Goal: Task Accomplishment & Management: Manage account settings

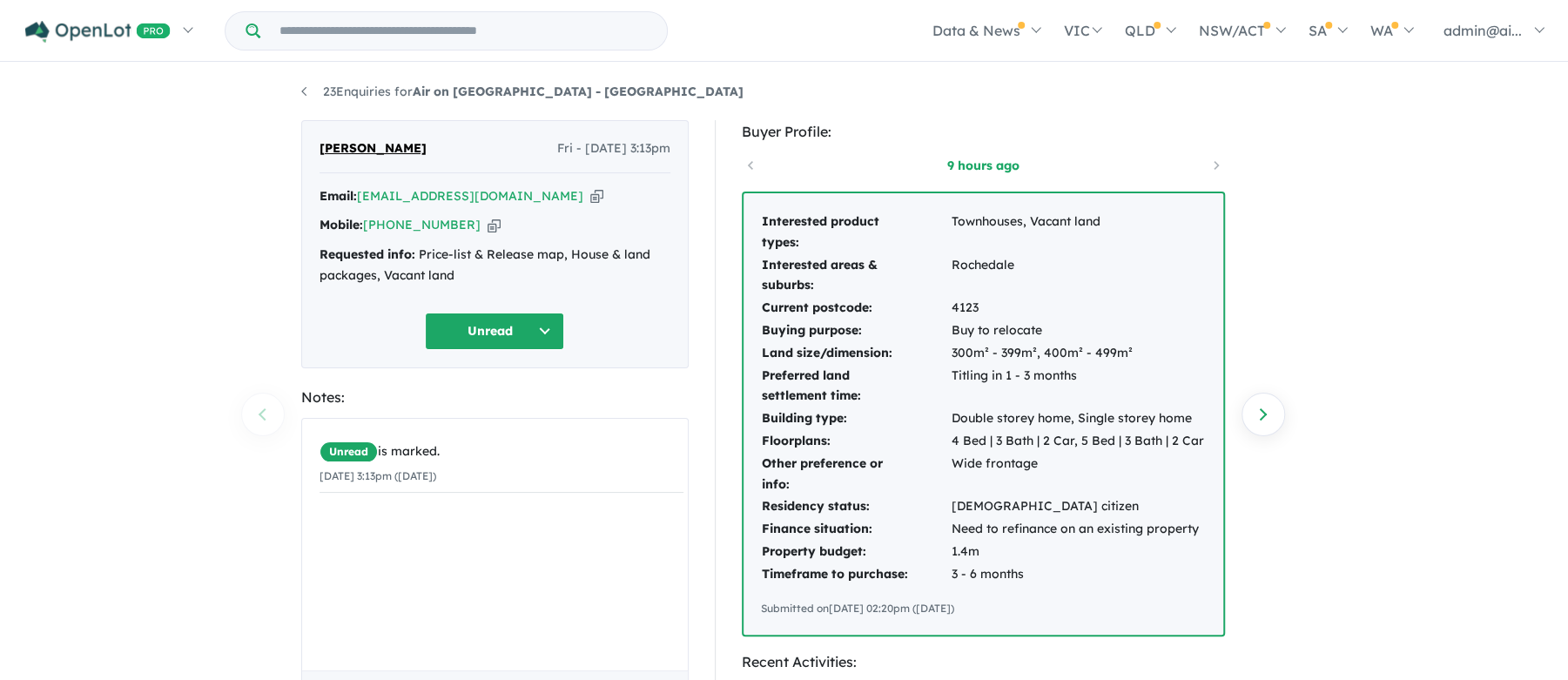
click at [590, 196] on icon "button" at bounding box center [597, 196] width 13 height 18
drag, startPoint x: 472, startPoint y: 227, endPoint x: 483, endPoint y: 224, distance: 11.4
click at [487, 227] on icon "button" at bounding box center [493, 225] width 13 height 18
drag, startPoint x: 413, startPoint y: 148, endPoint x: 318, endPoint y: 148, distance: 95.0
click at [318, 148] on div "[PERSON_NAME] Fri - [DATE] 3:13pm Email: [EMAIL_ADDRESS][DOMAIN_NAME] Copied! M…" at bounding box center [495, 244] width 387 height 248
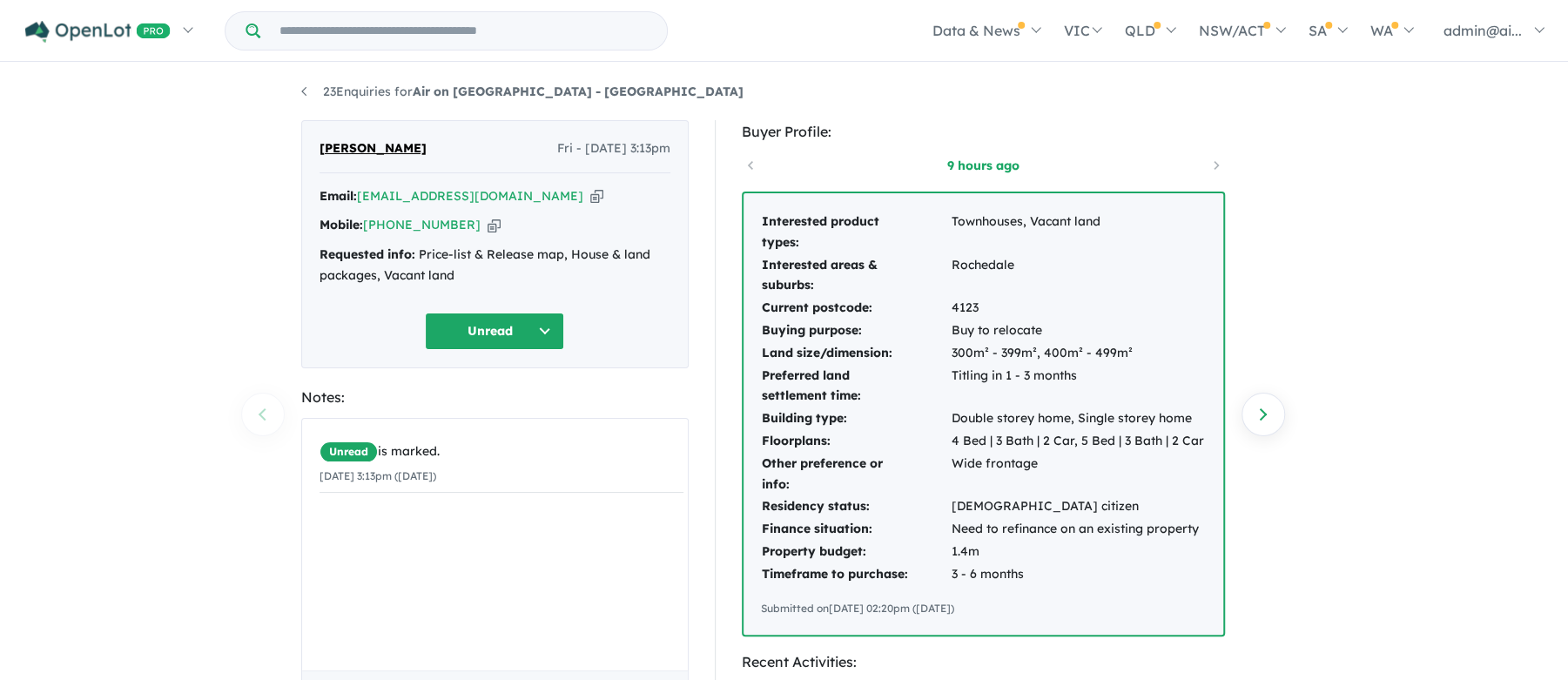
click at [590, 198] on icon "button" at bounding box center [597, 196] width 13 height 18
click at [311, 97] on link "23 Enquiries for Air on [GEOGRAPHIC_DATA] - [GEOGRAPHIC_DATA]" at bounding box center [522, 91] width 442 height 15
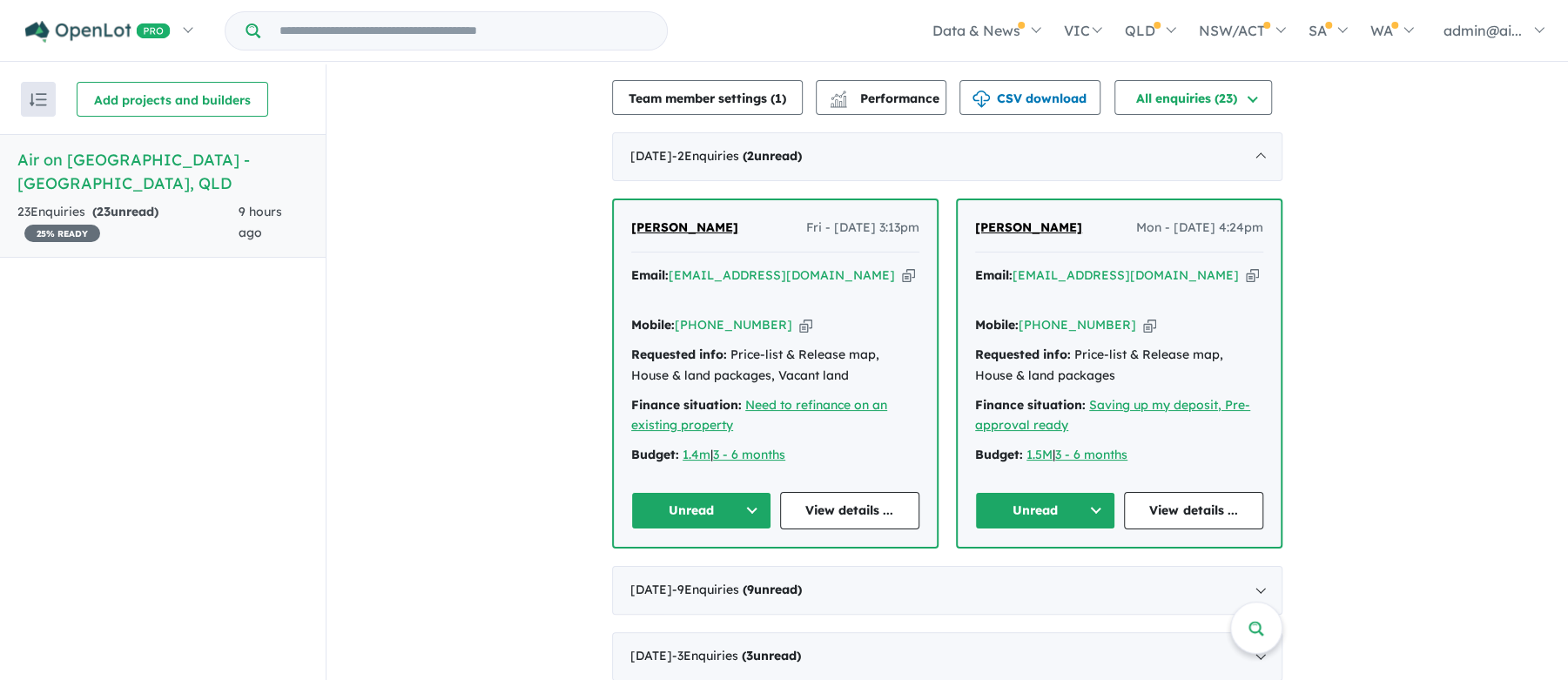
scroll to position [521, 0]
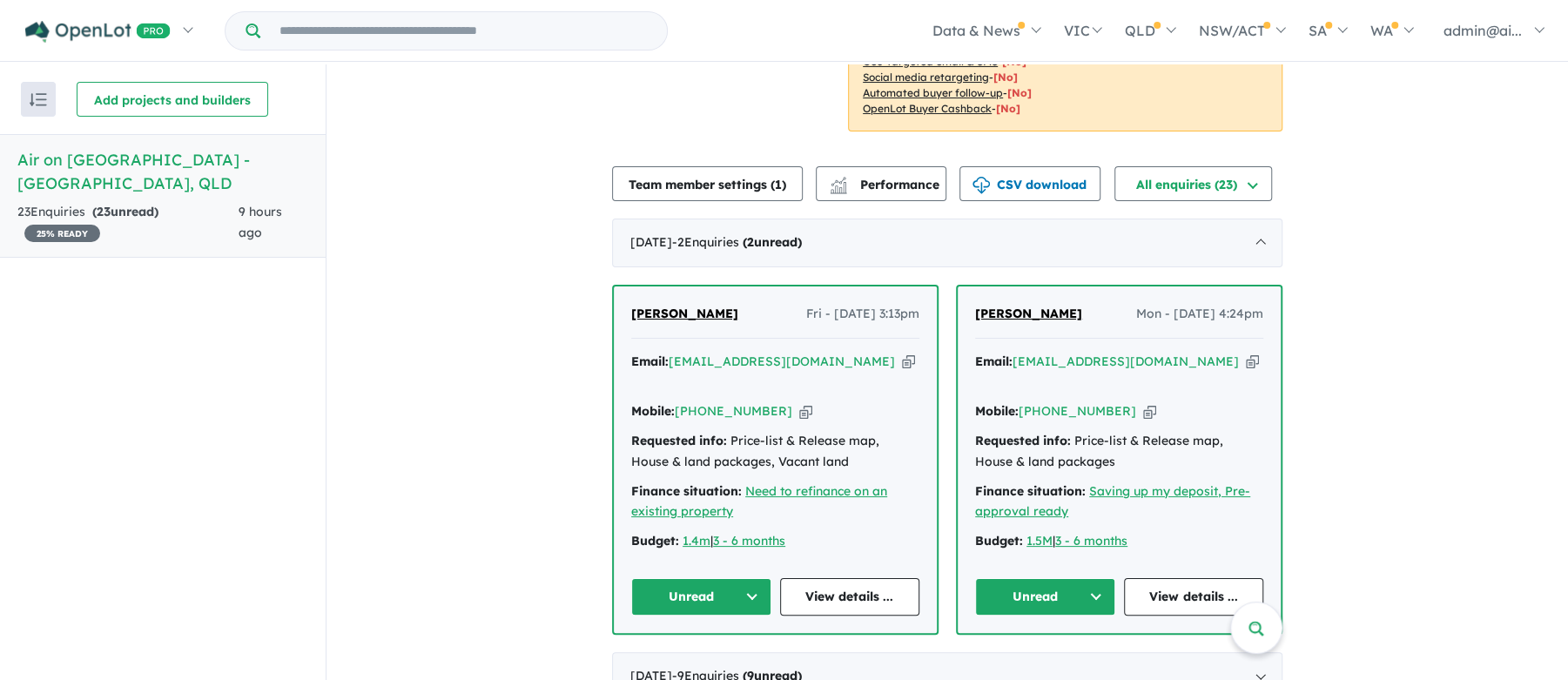
click at [1246, 352] on icon "button" at bounding box center [1252, 361] width 13 height 18
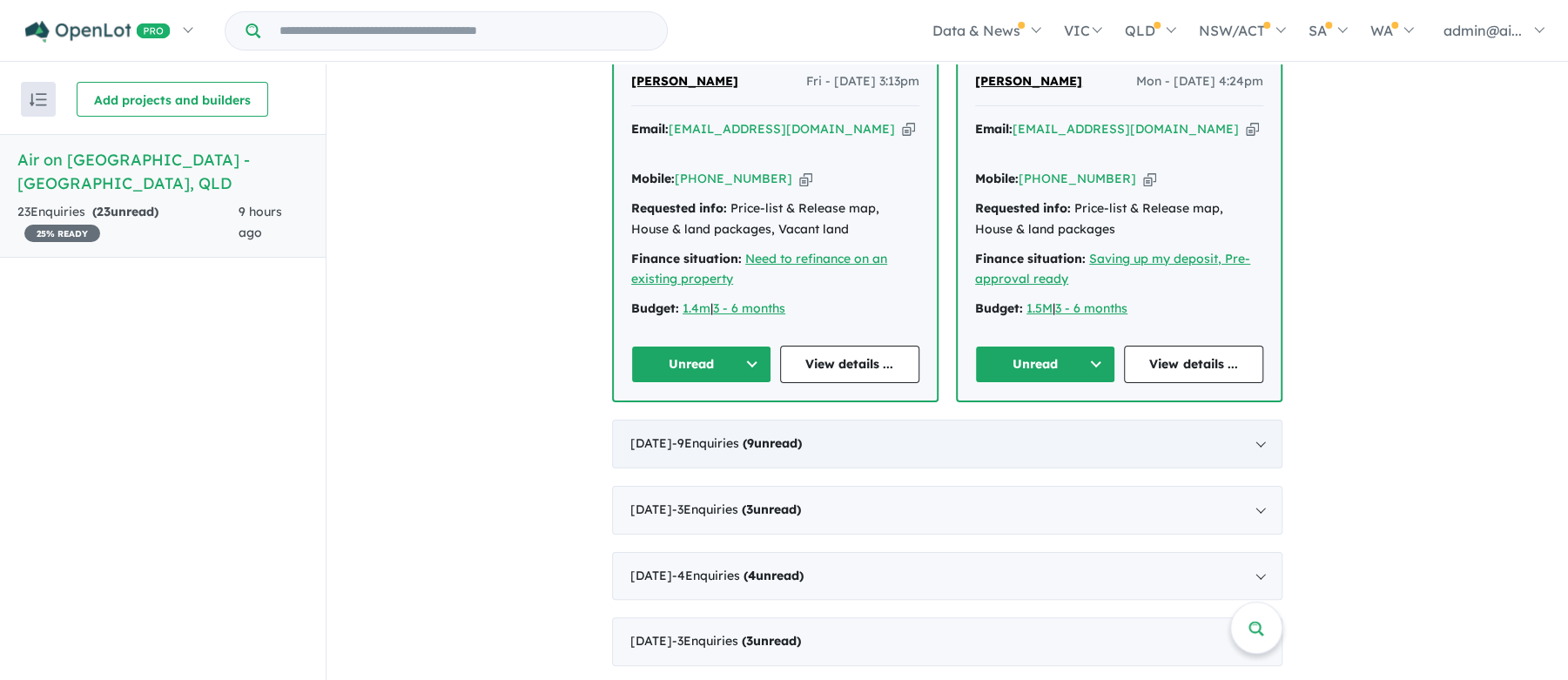
click at [751, 436] on span "- 9 Enquir ies ( 9 unread)" at bounding box center [736, 443] width 129 height 15
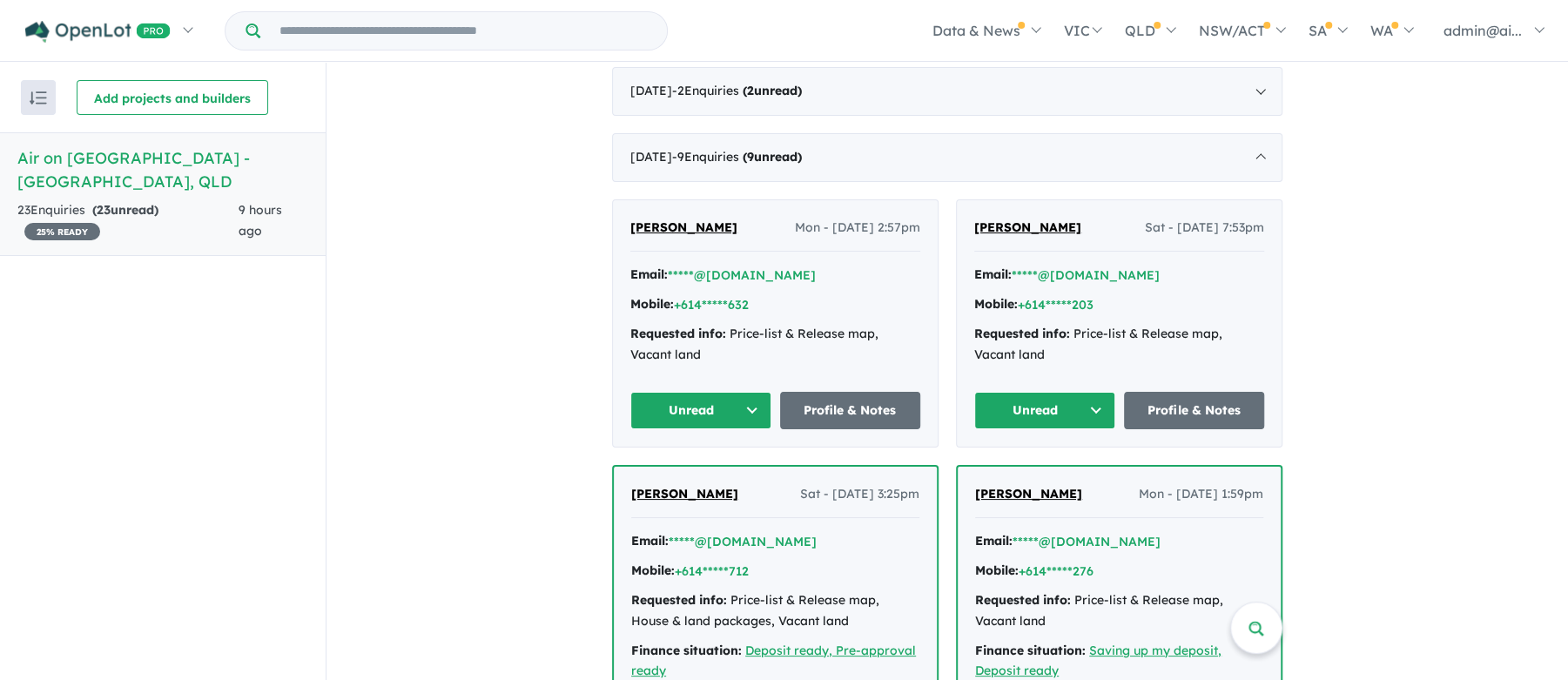
scroll to position [903, 0]
